Goal: Transaction & Acquisition: Purchase product/service

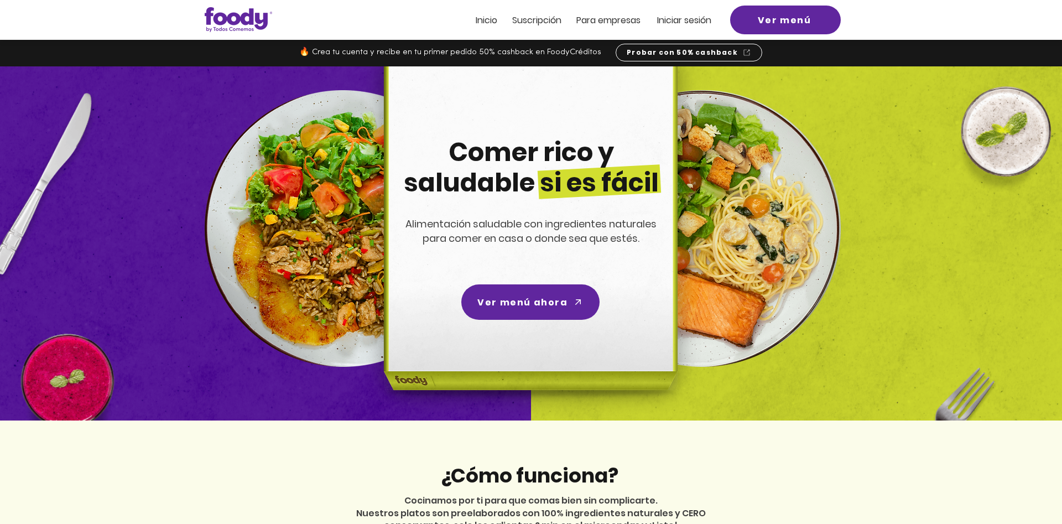
click at [677, 18] on span "Iniciar sesión" at bounding box center [684, 20] width 54 height 13
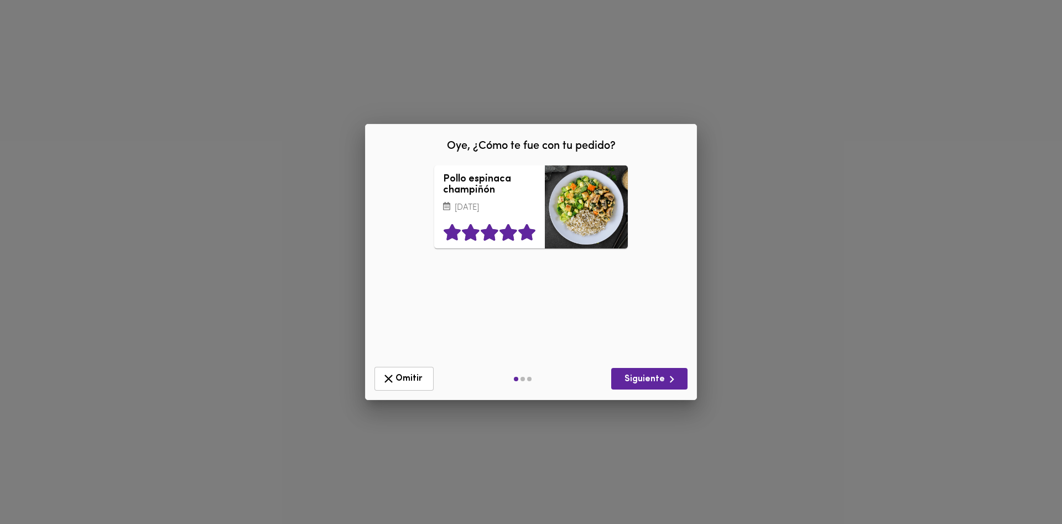
click at [528, 241] on icon at bounding box center [526, 233] width 17 height 17
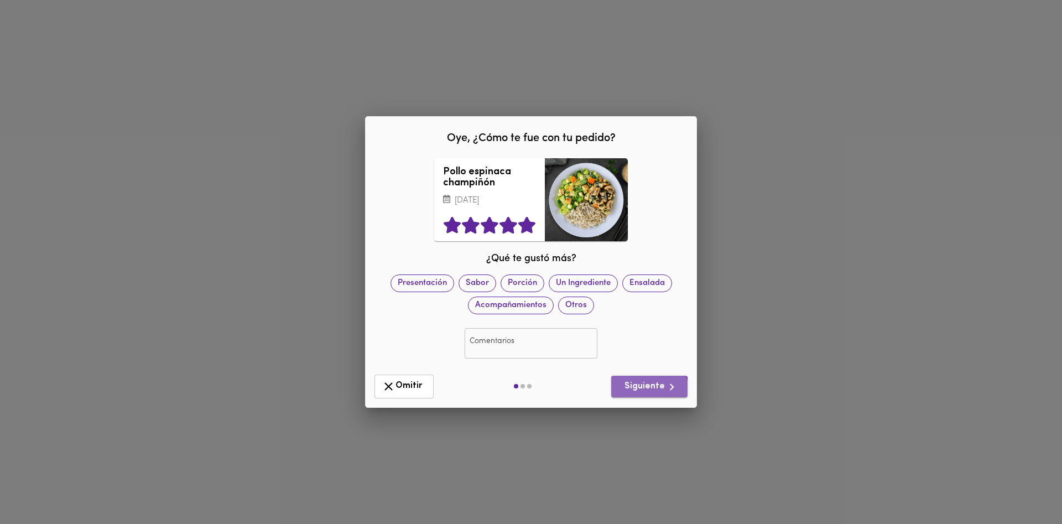
click at [635, 394] on span "Siguiente" at bounding box center [649, 387] width 59 height 14
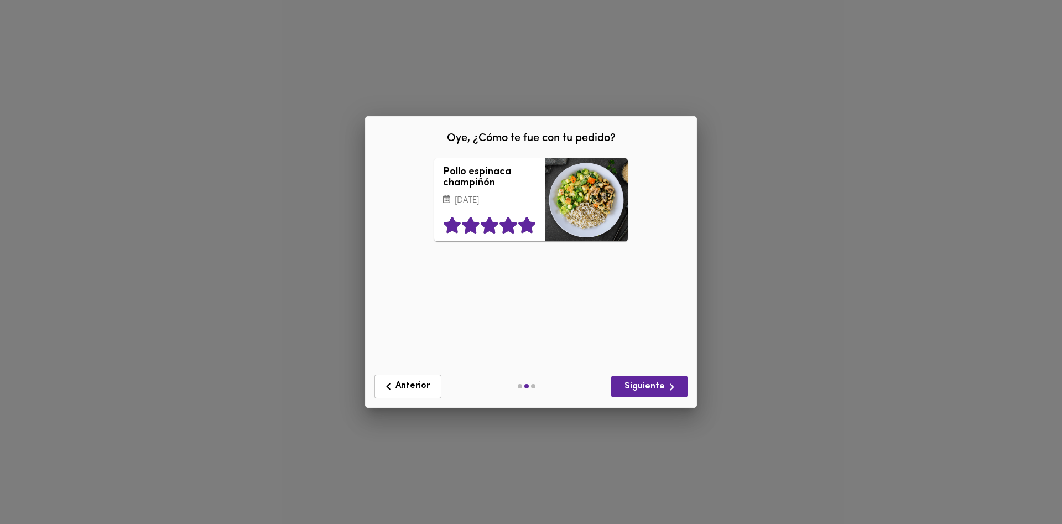
click at [528, 231] on icon at bounding box center [526, 225] width 17 height 17
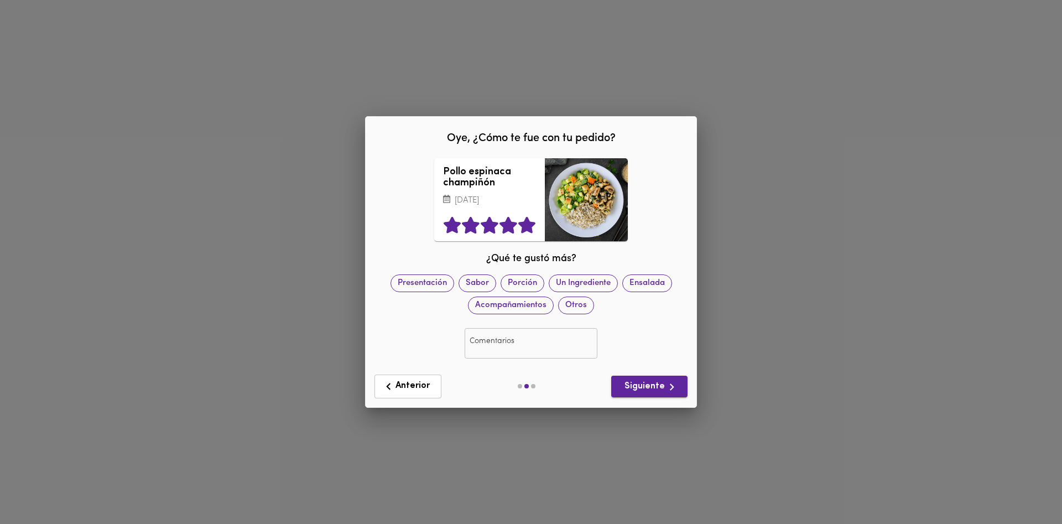
click at [639, 394] on span "Siguiente" at bounding box center [649, 387] width 59 height 14
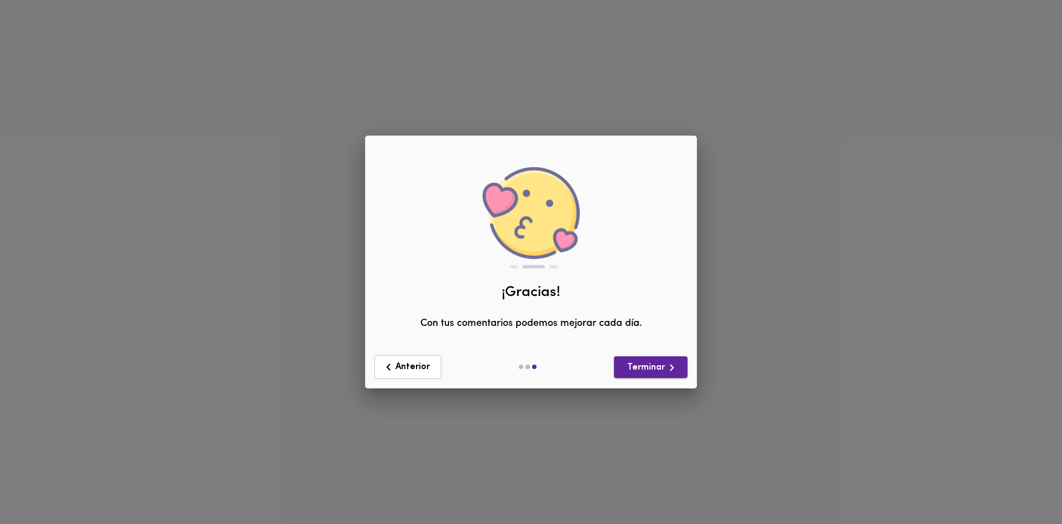
click at [644, 378] on button "Terminar" at bounding box center [651, 367] width 74 height 22
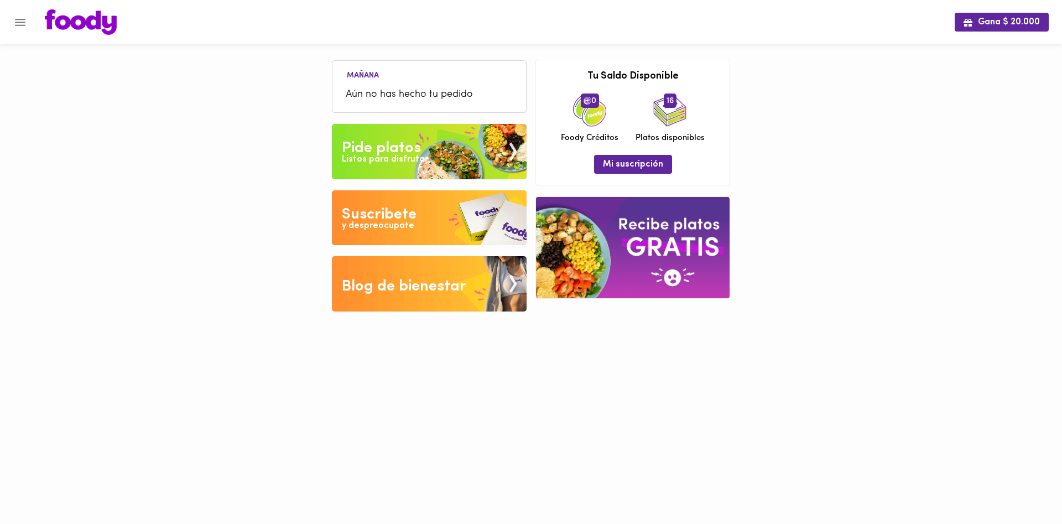
click at [387, 91] on span "Aún no has hecho tu pedido" at bounding box center [429, 94] width 167 height 15
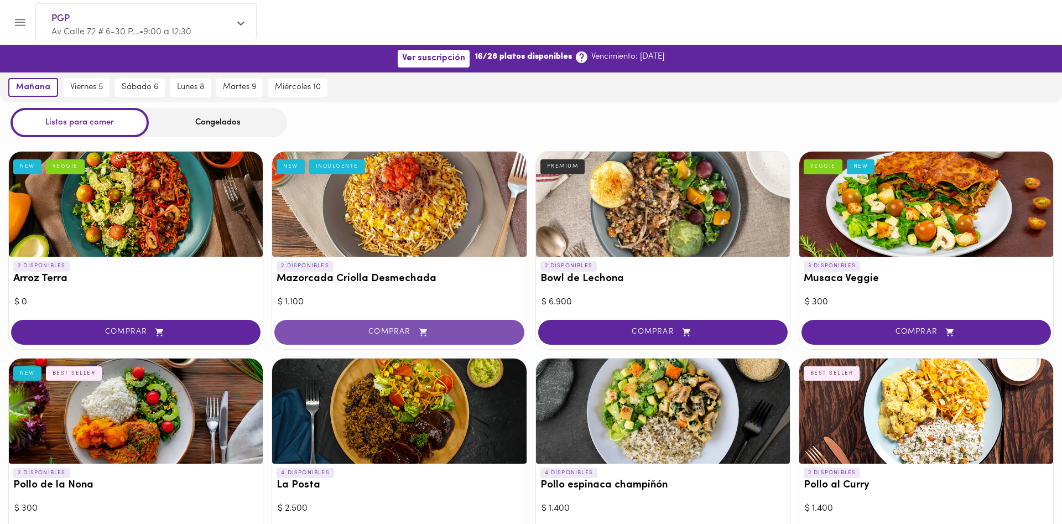
click at [393, 333] on span "COMPRAR" at bounding box center [399, 331] width 222 height 9
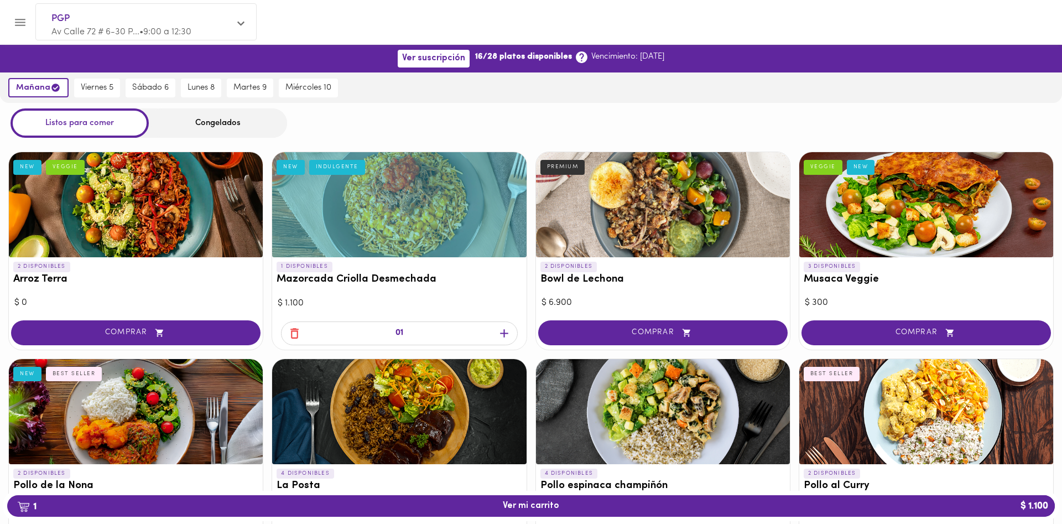
click at [506, 334] on icon "button" at bounding box center [504, 333] width 14 height 14
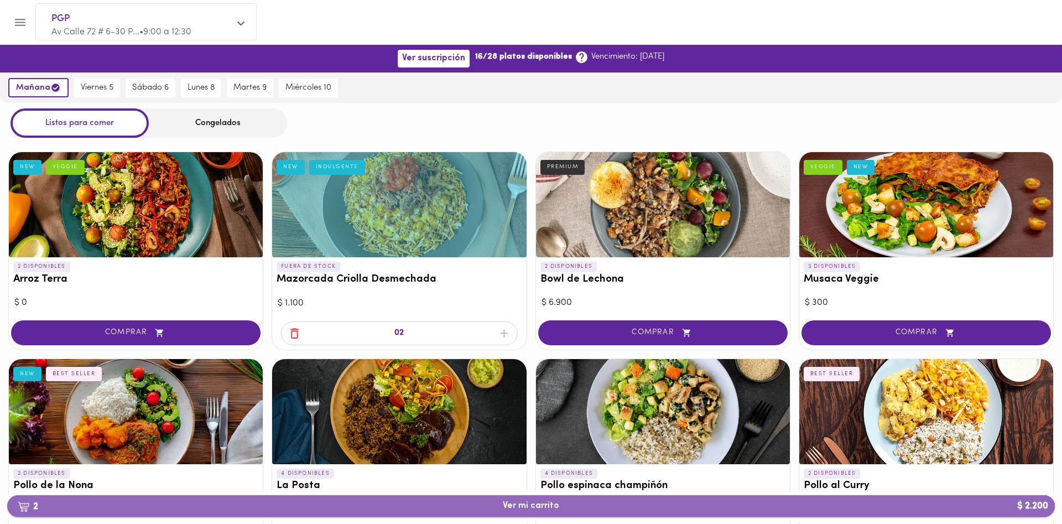
click at [543, 511] on span "2 Ver mi carrito $ 2.200" at bounding box center [531, 506] width 56 height 11
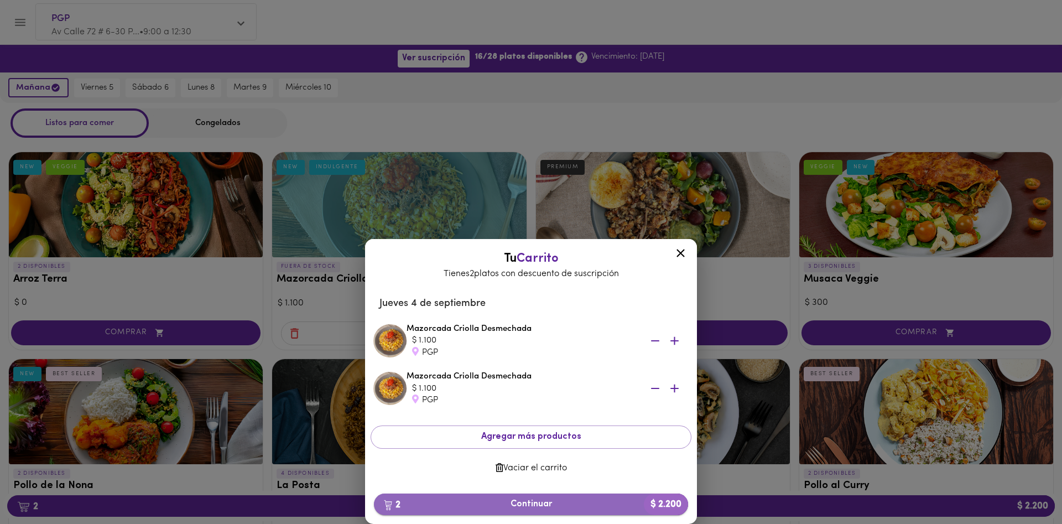
click at [548, 506] on span "2 Continuar $ 2.200" at bounding box center [531, 504] width 296 height 11
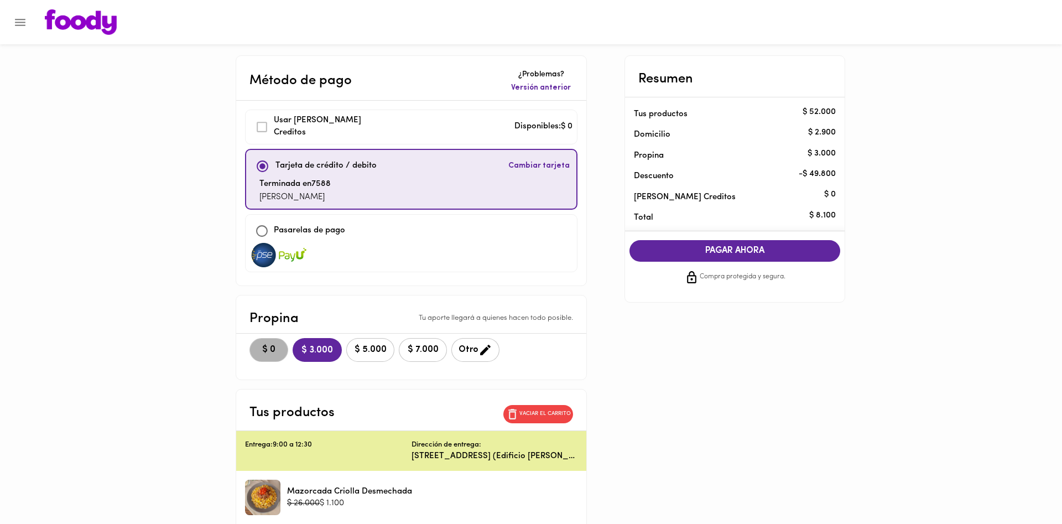
click at [261, 346] on span "$ 0" at bounding box center [269, 350] width 24 height 11
click at [745, 249] on span "PAGAR AHORA" at bounding box center [735, 251] width 189 height 11
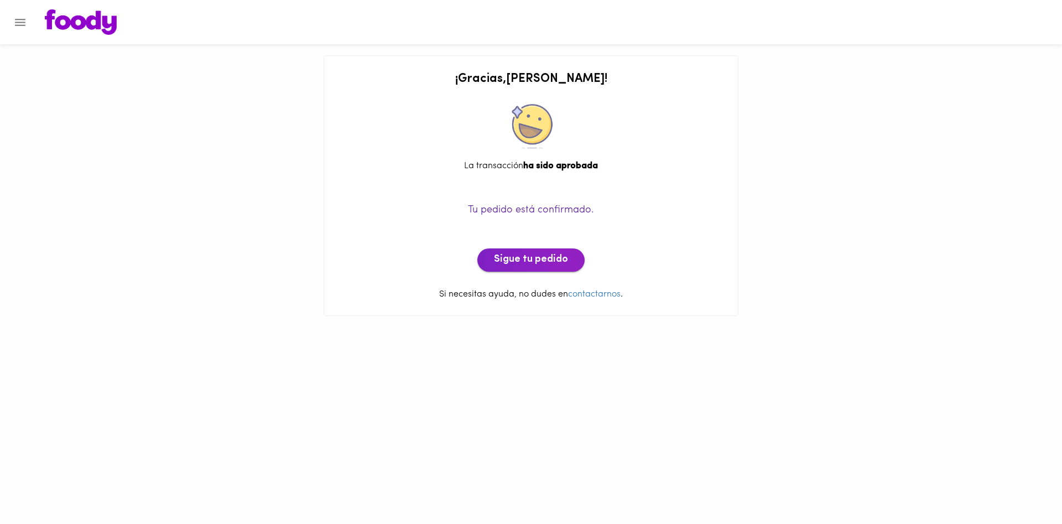
click at [541, 266] on span "Sigue tu pedido" at bounding box center [531, 260] width 74 height 12
